Goal: Task Accomplishment & Management: Use online tool/utility

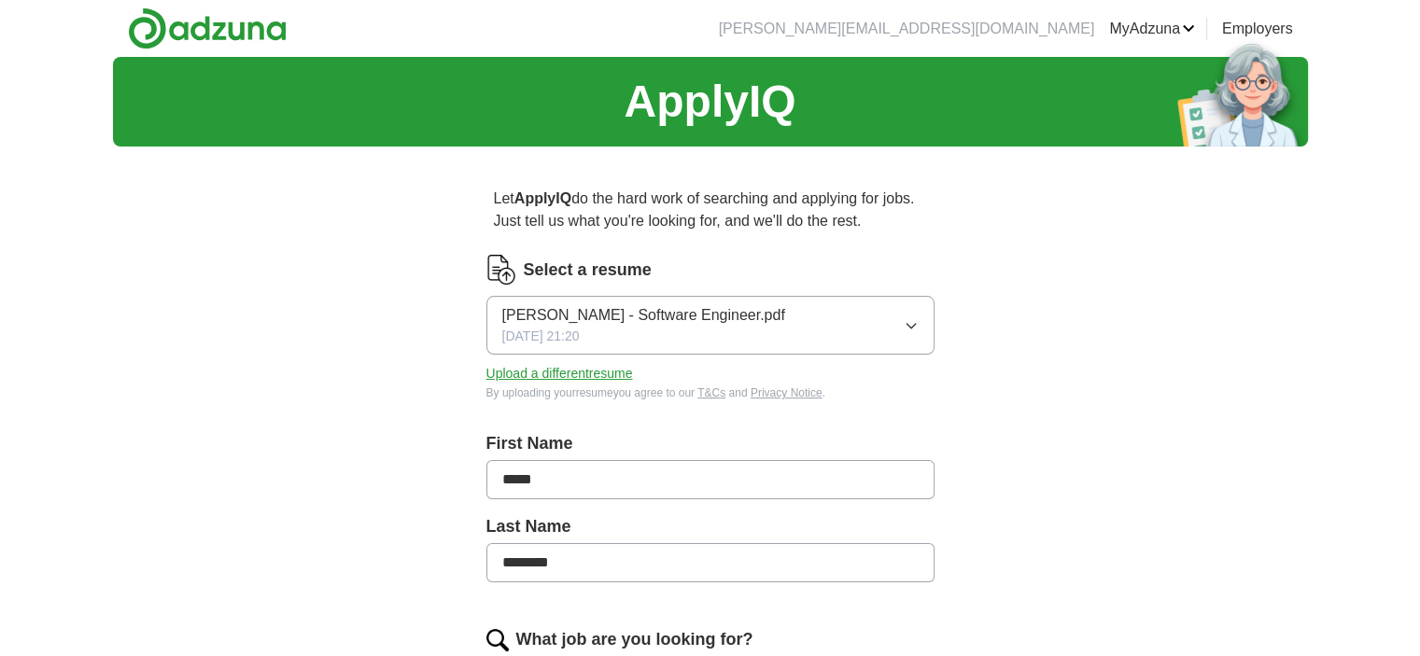
click at [651, 309] on span "[PERSON_NAME] - Software Engineer.pdf" at bounding box center [643, 315] width 283 height 22
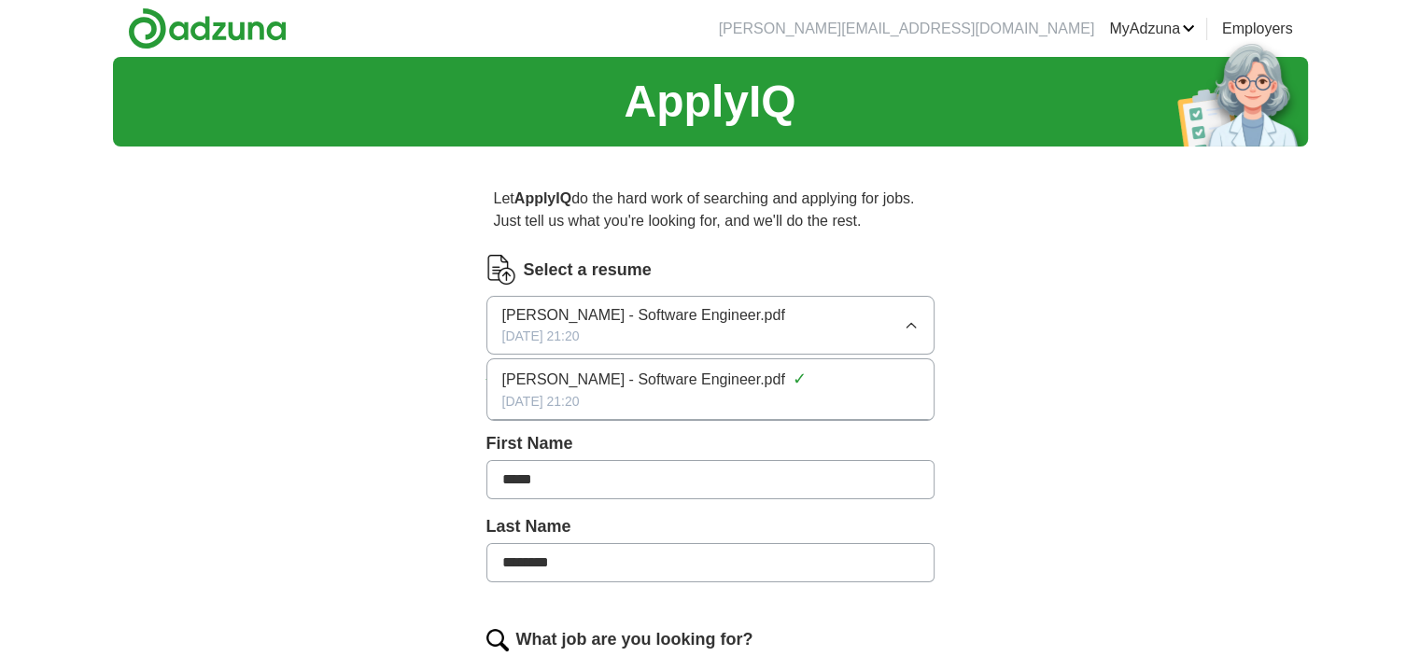
click at [681, 385] on span "[PERSON_NAME] - Software Engineer.pdf" at bounding box center [643, 380] width 283 height 22
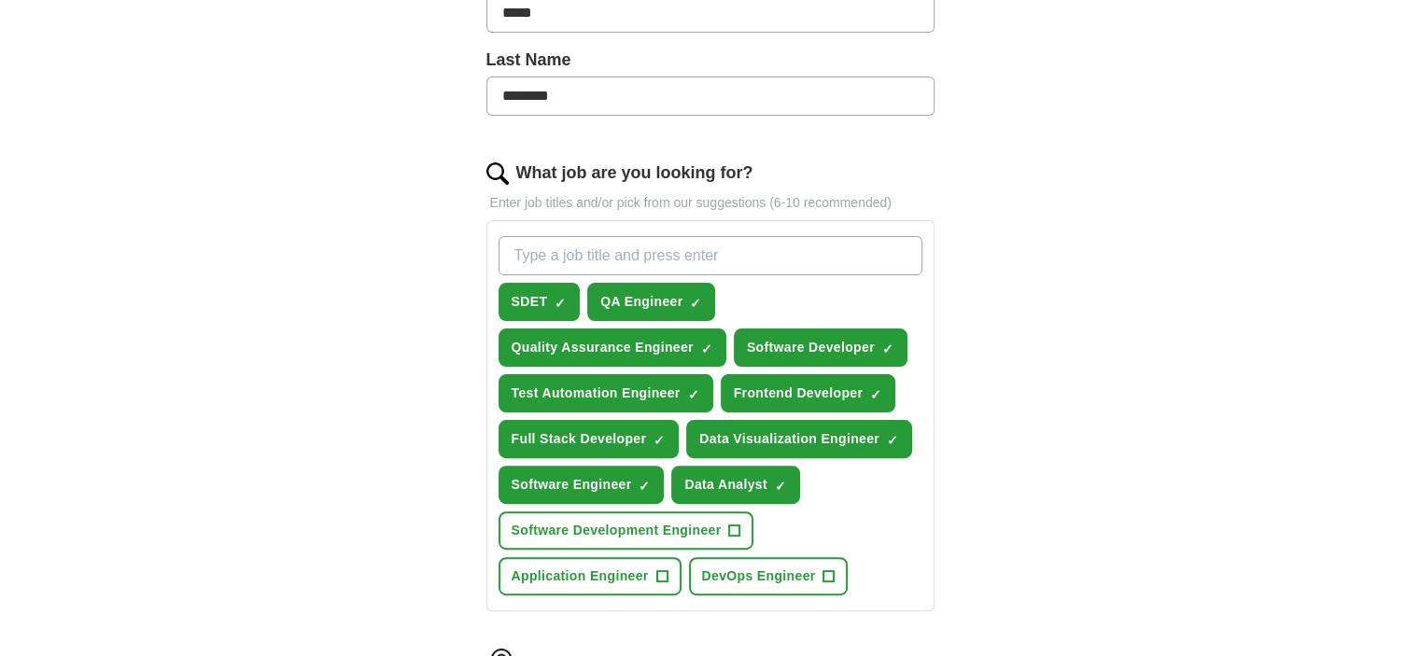
scroll to position [560, 0]
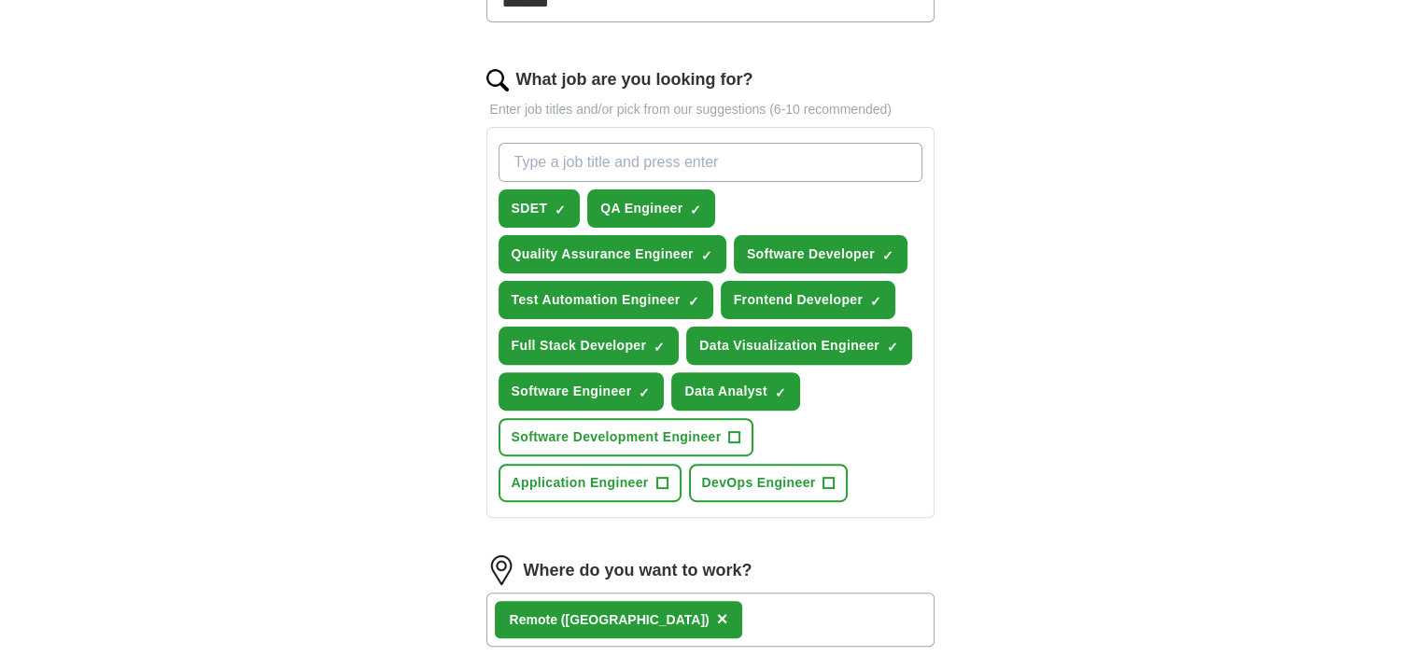
click at [658, 161] on input "What job are you looking for?" at bounding box center [710, 162] width 424 height 39
type input "f"
type input "frontend engineer"
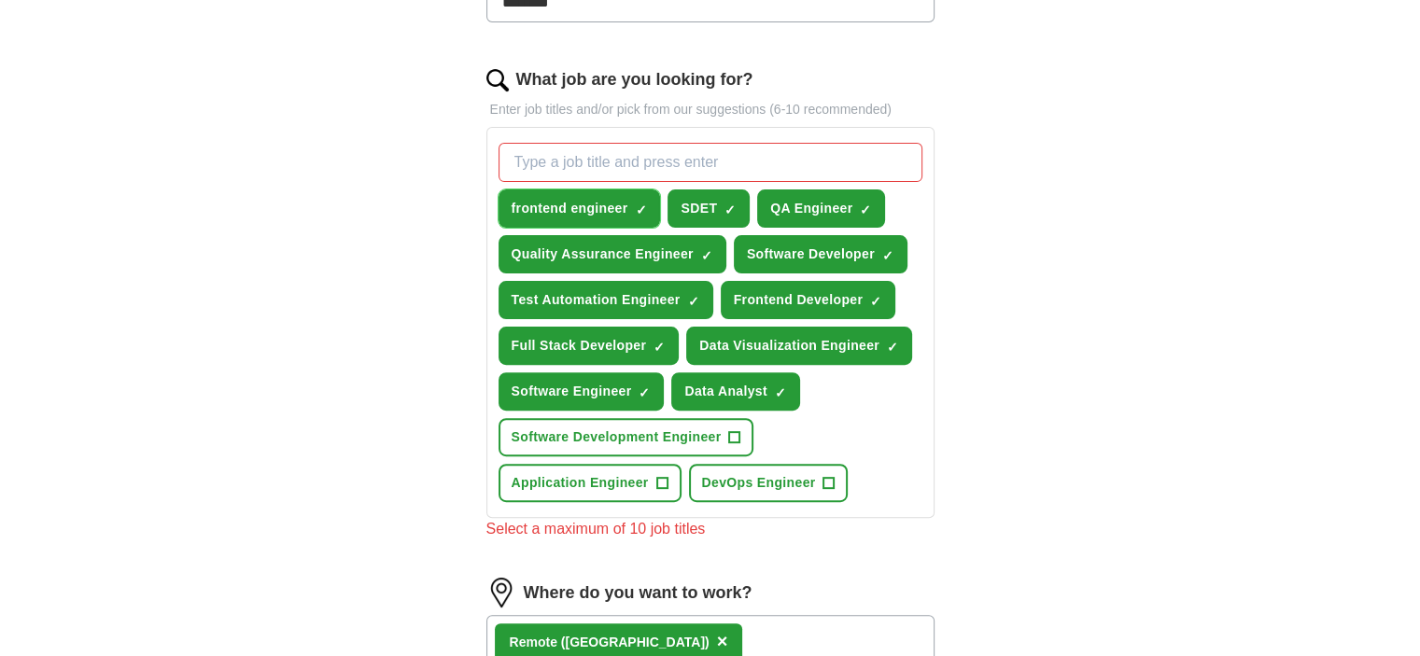
click at [649, 202] on button "frontend engineer ✓ ×" at bounding box center [579, 208] width 162 height 38
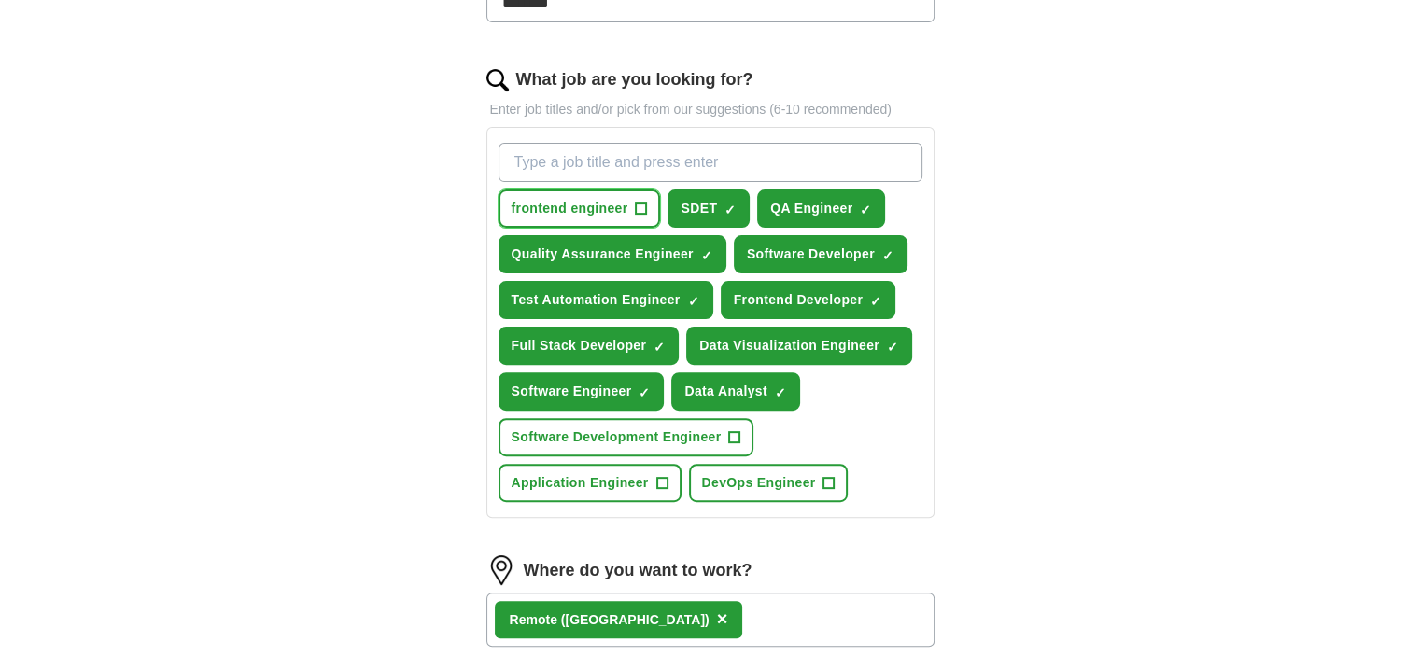
scroll to position [497, 0]
